Goal: Task Accomplishment & Management: Use online tool/utility

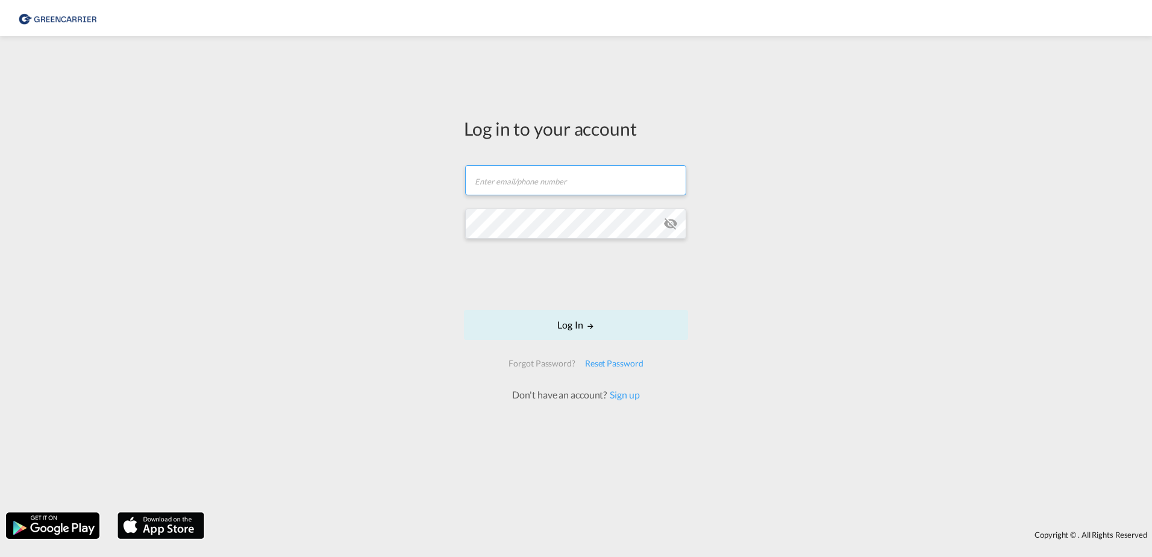
type input "[DOMAIN_NAME][EMAIL_ADDRESS][DOMAIN_NAME]"
click at [615, 186] on input "[DOMAIN_NAME][EMAIL_ADDRESS][DOMAIN_NAME]" at bounding box center [575, 180] width 221 height 30
drag, startPoint x: 625, startPoint y: 180, endPoint x: 428, endPoint y: 187, distance: 197.1
click at [428, 187] on div "Log in to your account [DOMAIN_NAME][EMAIL_ADDRESS][DOMAIN_NAME] Log In Forgot …" at bounding box center [576, 274] width 1152 height 464
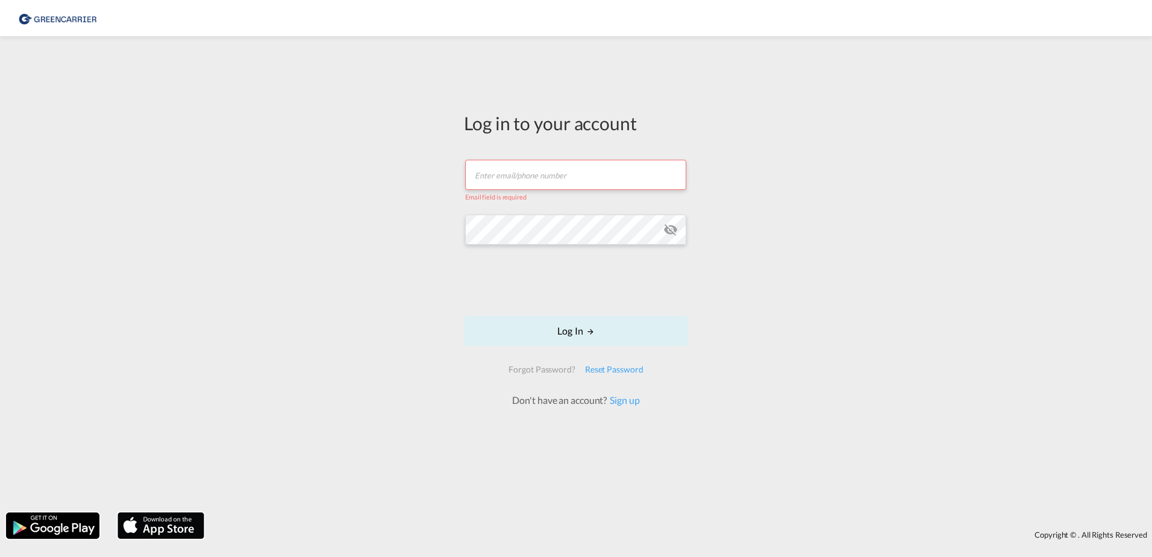
click at [508, 180] on input "text" at bounding box center [575, 175] width 221 height 30
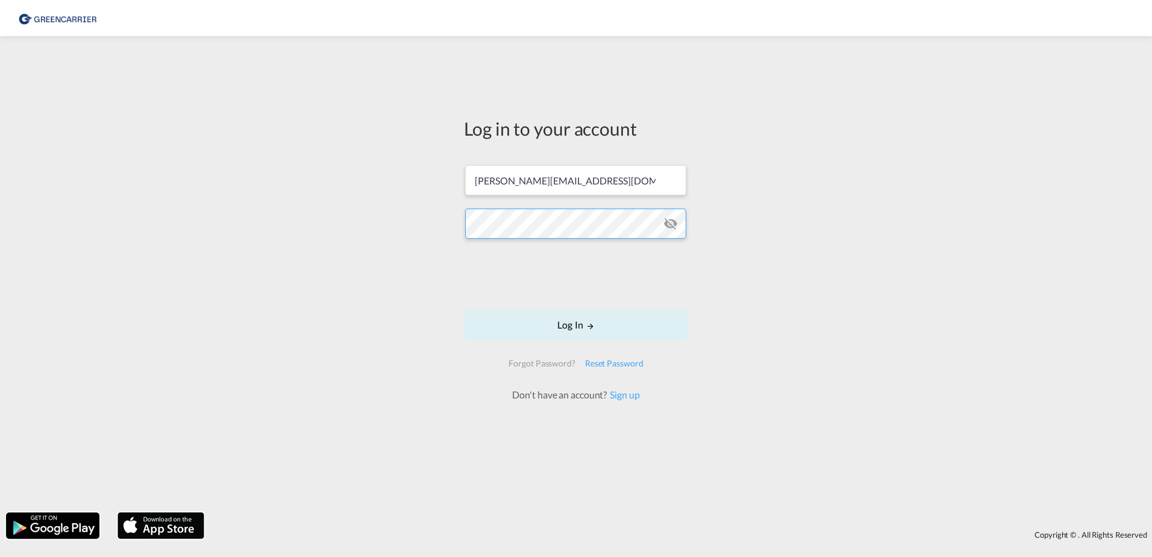
click at [434, 216] on div "Log in to your account [PERSON_NAME][EMAIL_ADDRESS][DOMAIN_NAME] Log In Forgot …" at bounding box center [576, 274] width 1152 height 464
click at [464, 310] on button "Log In" at bounding box center [576, 325] width 224 height 30
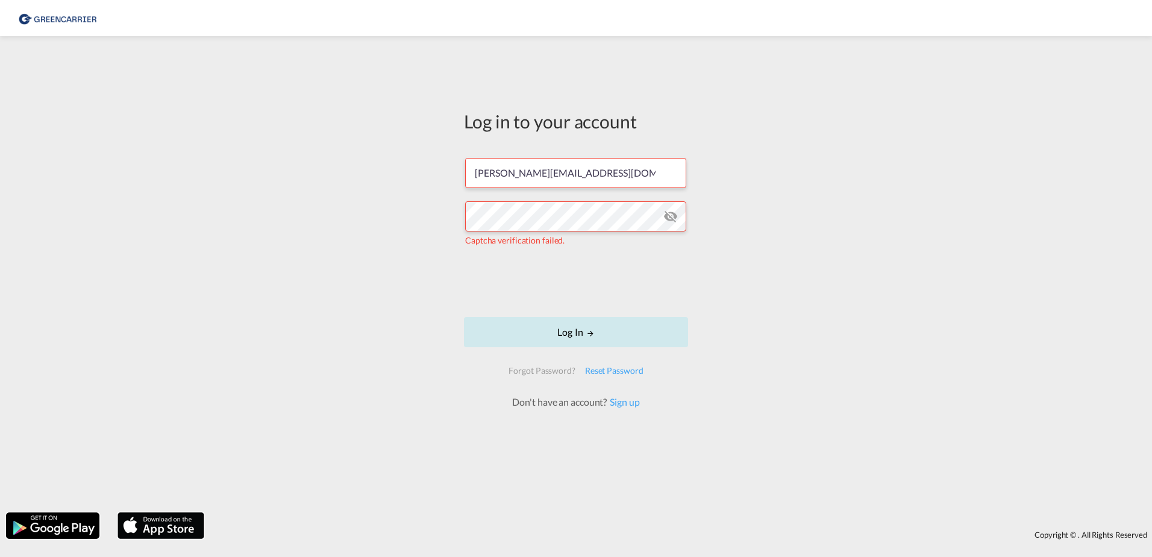
click at [579, 330] on button "Log In" at bounding box center [576, 332] width 224 height 30
click at [443, 211] on div "Log in to your account [PERSON_NAME][EMAIL_ADDRESS][DOMAIN_NAME] The user crede…" at bounding box center [576, 274] width 1152 height 464
drag, startPoint x: 649, startPoint y: 178, endPoint x: 386, endPoint y: 169, distance: 263.4
click at [386, 169] on div "Log in to your account [PERSON_NAME][EMAIL_ADDRESS][DOMAIN_NAME] The user crede…" at bounding box center [576, 274] width 1152 height 464
paste input "[PERSON_NAME].vonC"
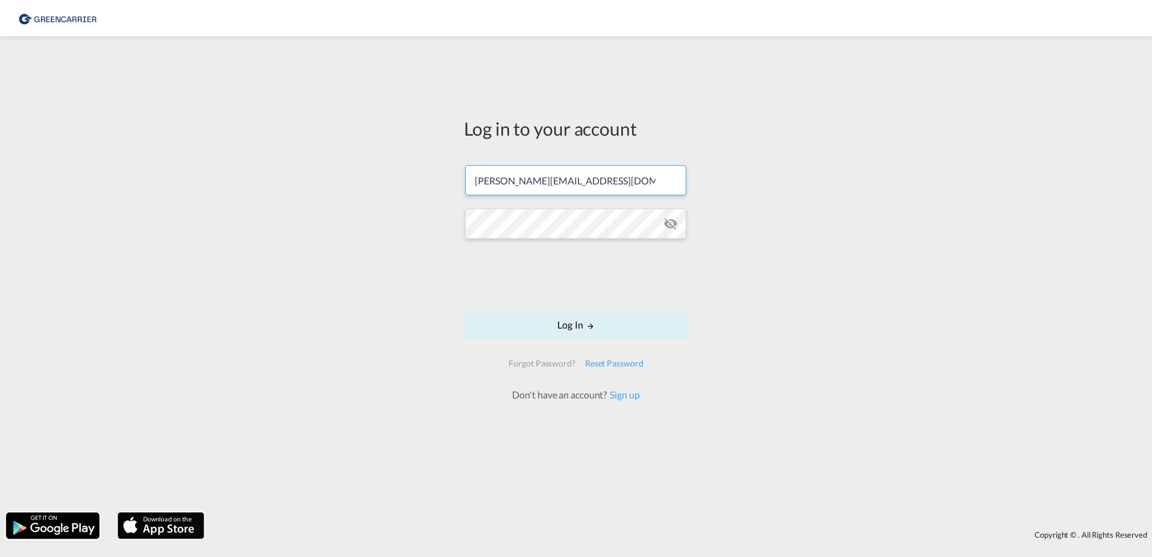
type input "[PERSON_NAME][EMAIL_ADDRESS][DOMAIN_NAME]"
click at [402, 224] on div "Log in to your account [PERSON_NAME][EMAIL_ADDRESS][DOMAIN_NAME] Log In Forgot …" at bounding box center [576, 274] width 1152 height 464
click at [560, 326] on button "Log In" at bounding box center [576, 325] width 224 height 30
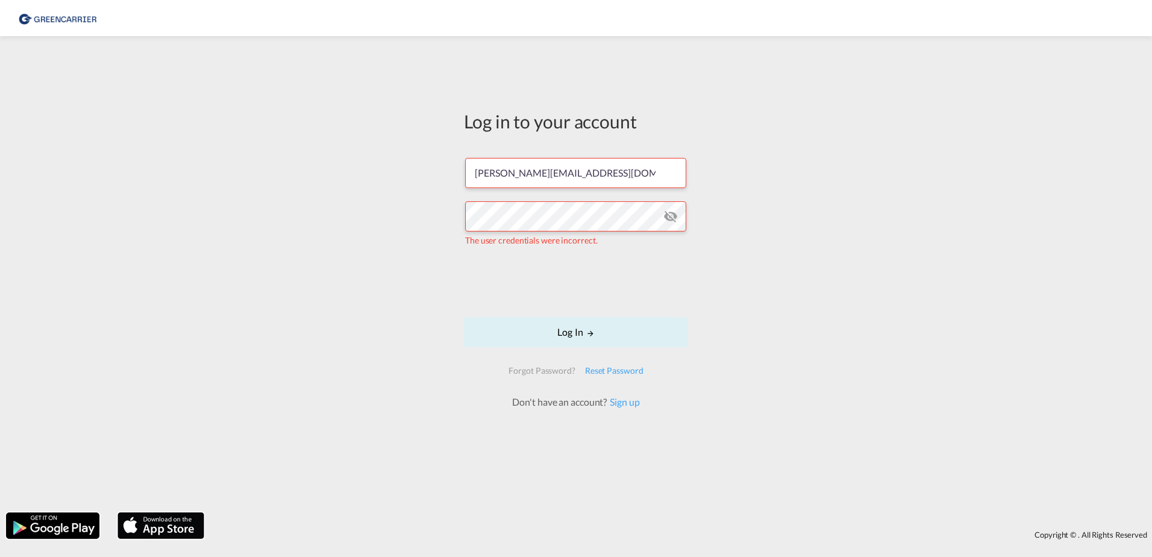
click at [673, 213] on md-icon "icon-eye-off" at bounding box center [670, 216] width 14 height 14
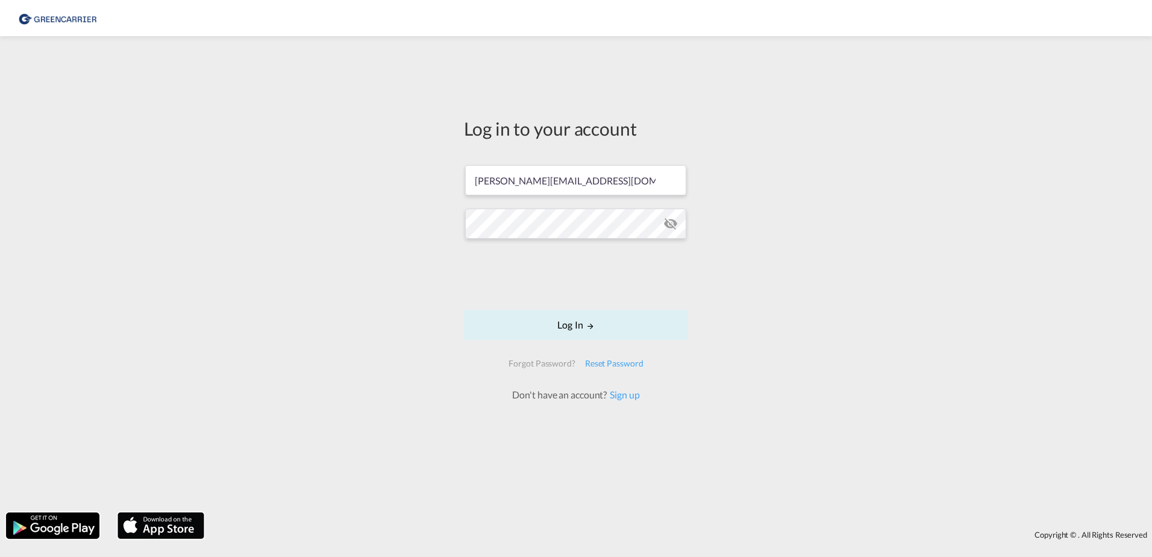
click at [481, 278] on form "[PERSON_NAME][EMAIL_ADDRESS][DOMAIN_NAME] Log In Forgot Password? Reset Passwor…" at bounding box center [576, 277] width 224 height 248
click at [612, 319] on button "Log In" at bounding box center [576, 325] width 224 height 30
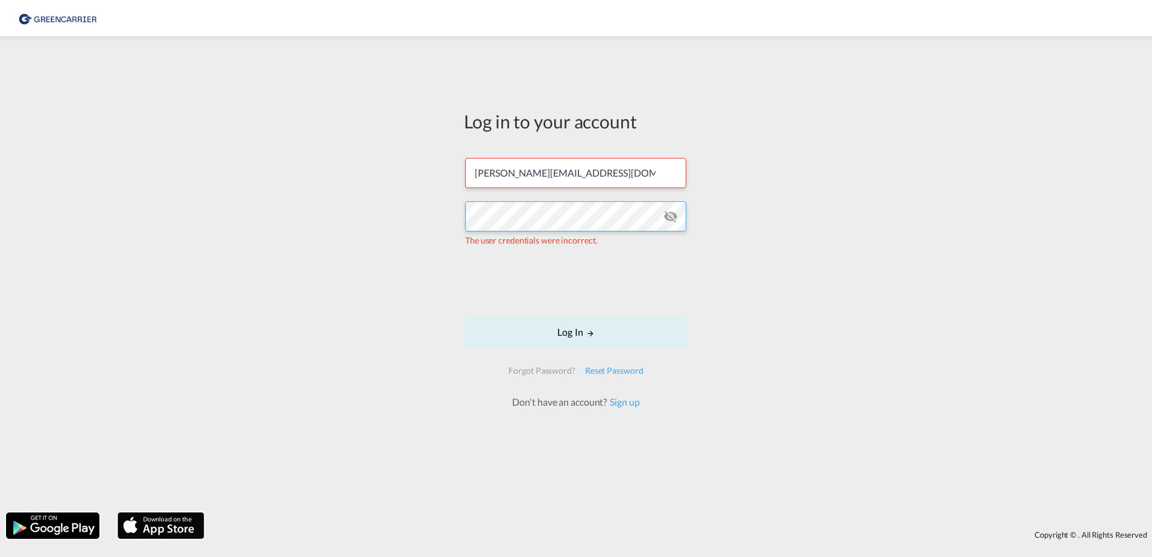
click at [247, 195] on div "Log in to your account [PERSON_NAME][EMAIL_ADDRESS][DOMAIN_NAME] The user crede…" at bounding box center [576, 274] width 1152 height 464
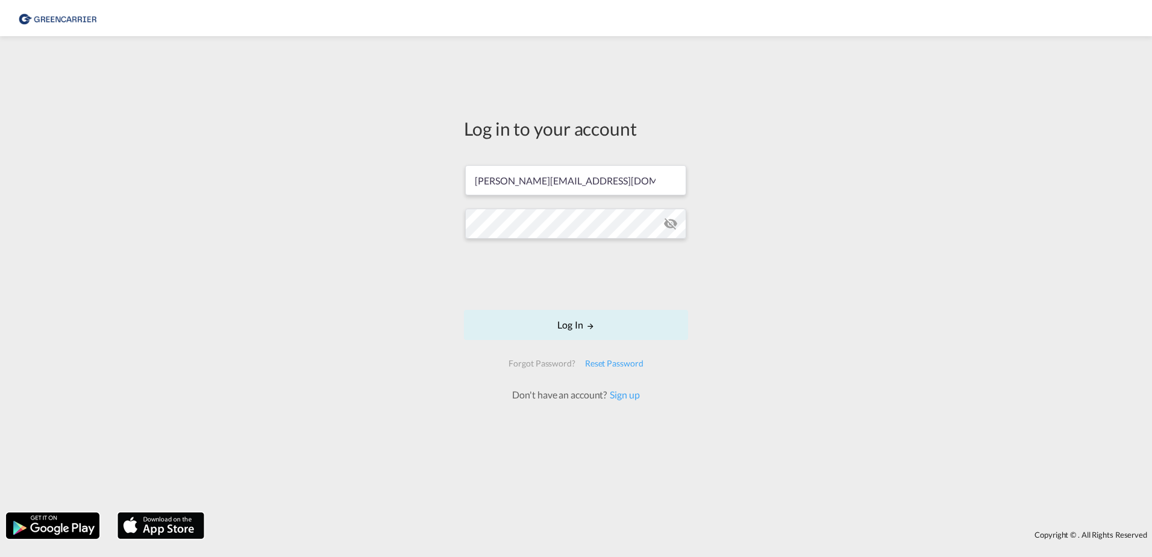
click at [601, 366] on div "Reset Password" at bounding box center [614, 363] width 68 height 22
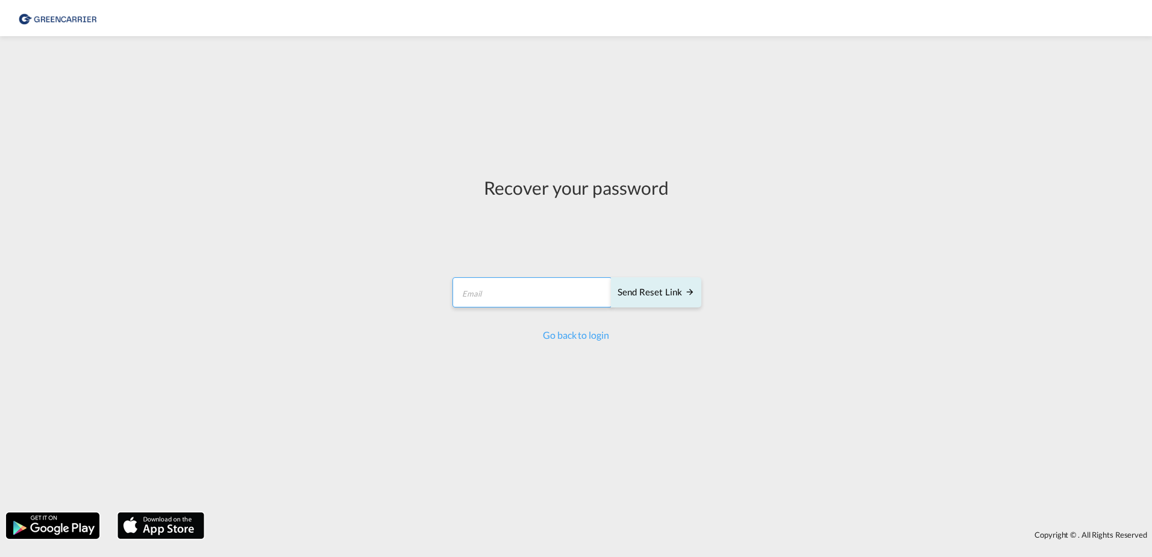
click at [518, 294] on input "email" at bounding box center [532, 292] width 160 height 30
click at [640, 293] on div "Send reset link" at bounding box center [655, 293] width 77 height 14
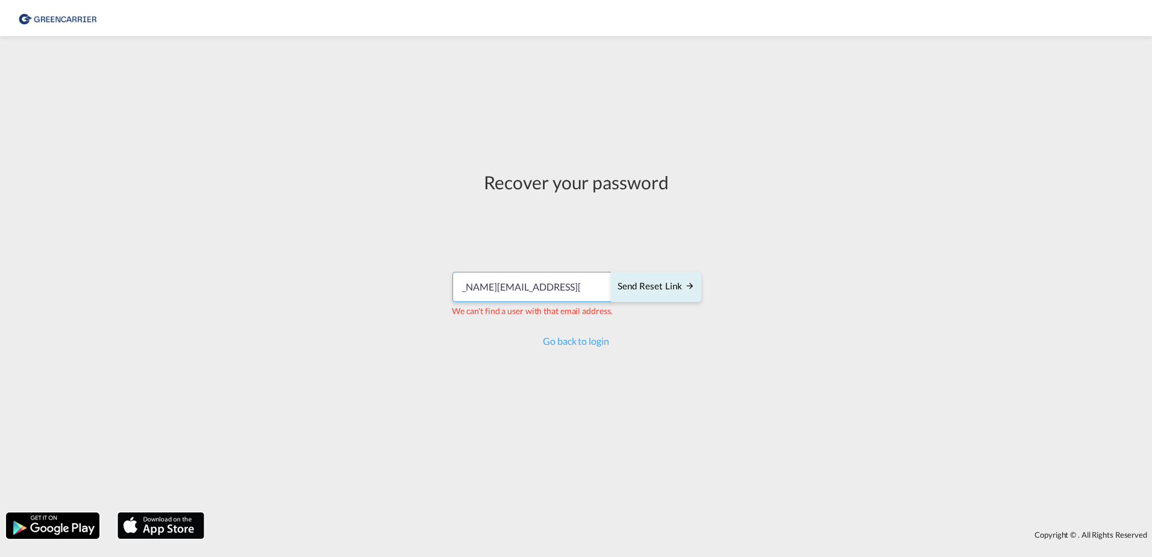
drag, startPoint x: 460, startPoint y: 287, endPoint x: 713, endPoint y: 284, distance: 252.4
click at [713, 284] on div "Recover your password [PERSON_NAME][EMAIL_ADDRESS][DOMAIN_NAME] Send reset link…" at bounding box center [576, 274] width 1152 height 464
paste input "[PERSON_NAME].vonC"
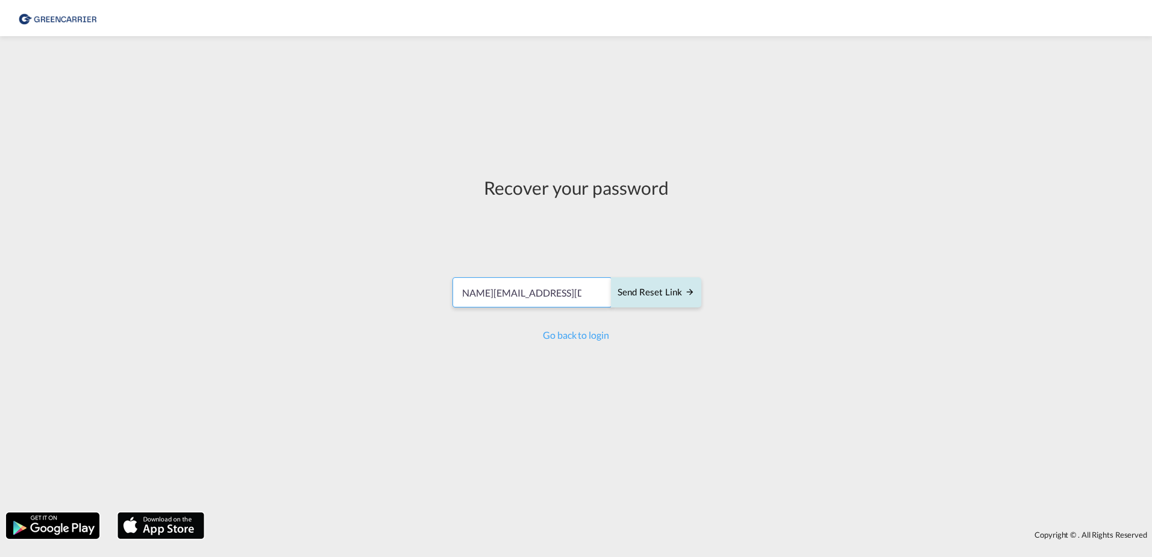
type input "[PERSON_NAME][EMAIL_ADDRESS][DOMAIN_NAME]"
click at [673, 287] on div "Send reset link" at bounding box center [655, 293] width 77 height 14
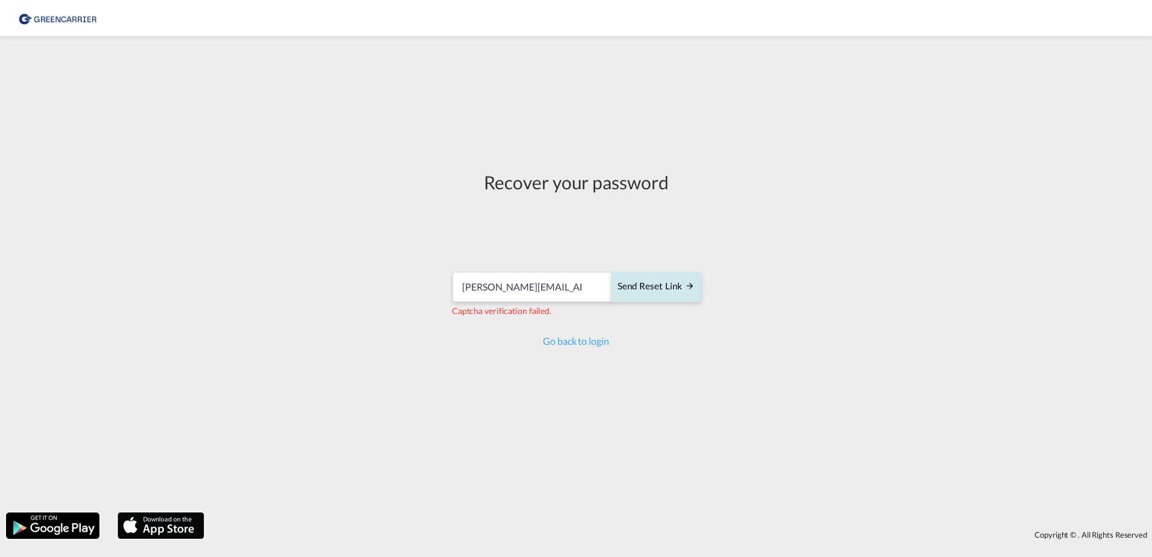
click at [651, 289] on div "Send reset link" at bounding box center [655, 287] width 77 height 14
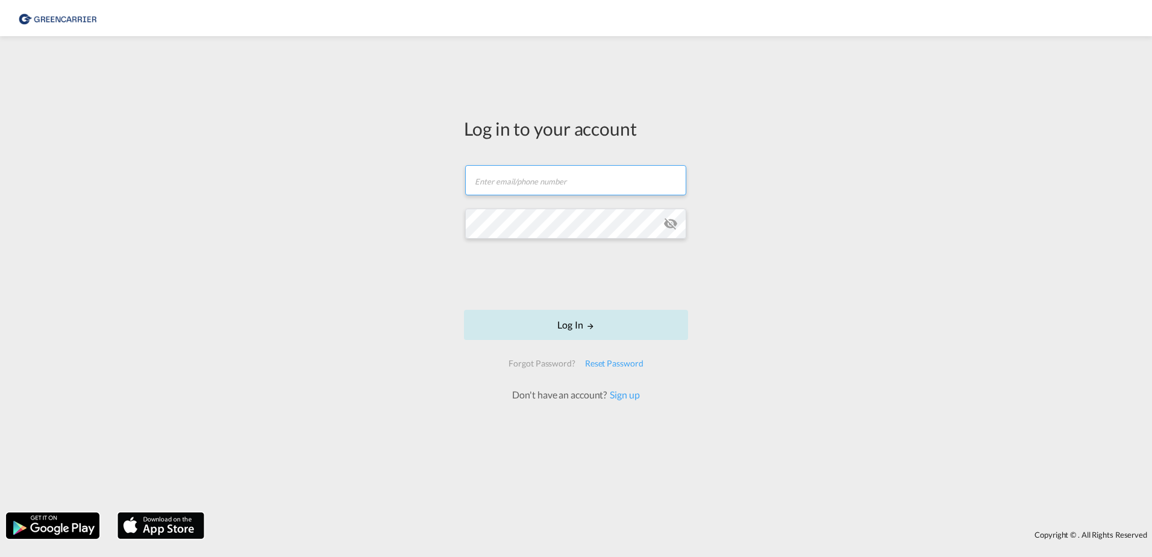
type input "[DOMAIN_NAME][EMAIL_ADDRESS][DOMAIN_NAME]"
click at [561, 324] on button "Log In" at bounding box center [576, 325] width 224 height 30
